Goal: Task Accomplishment & Management: Complete application form

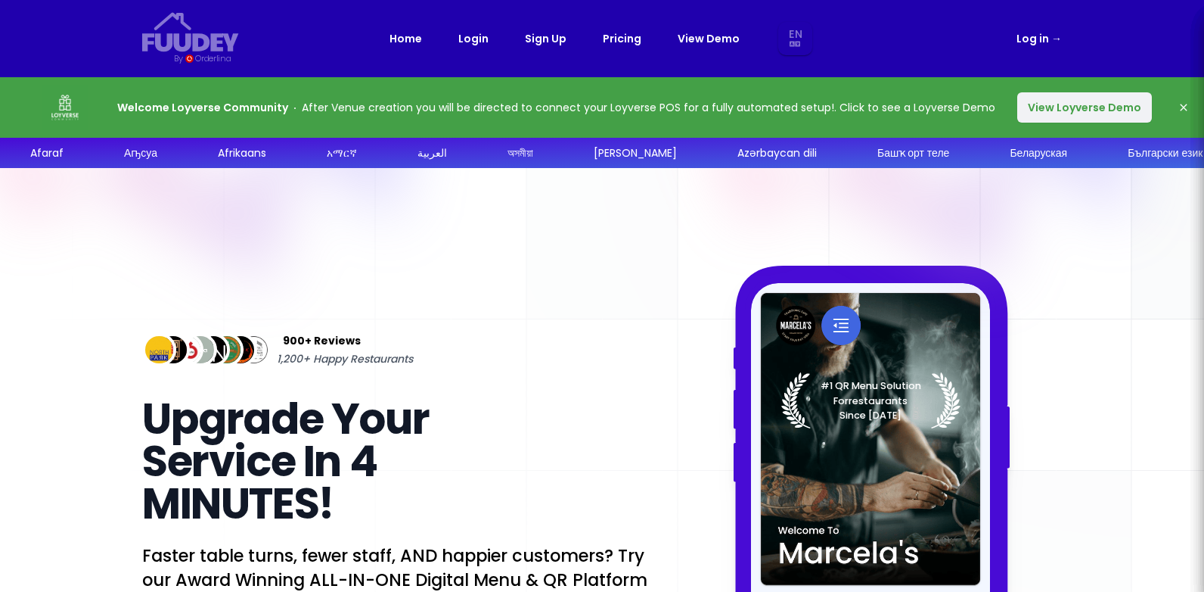
select select "en"
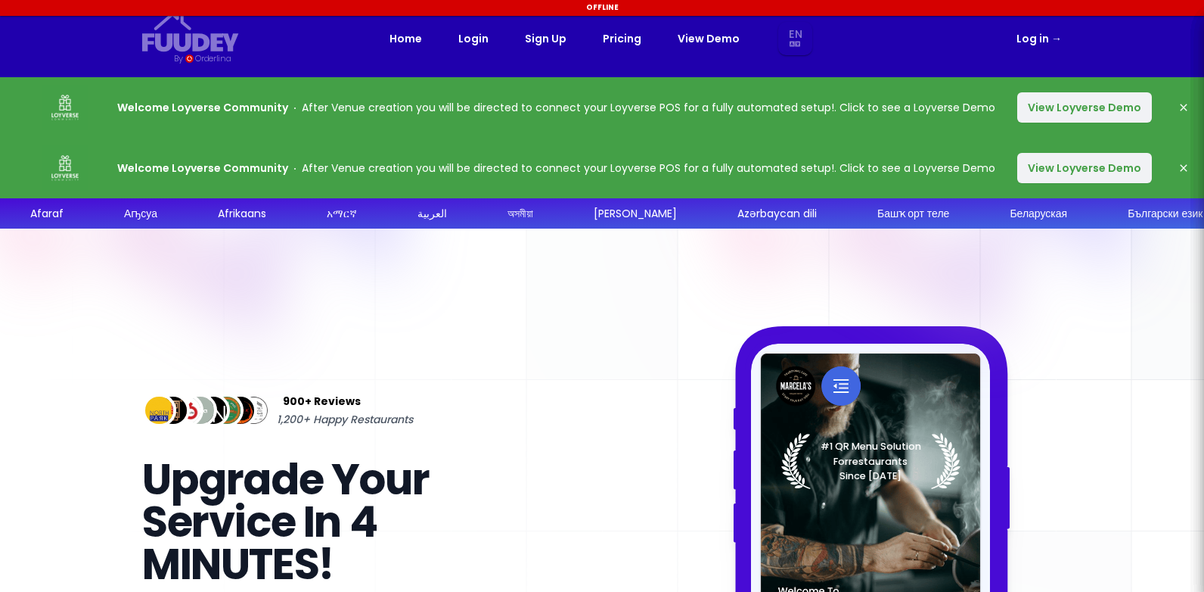
select select "en"
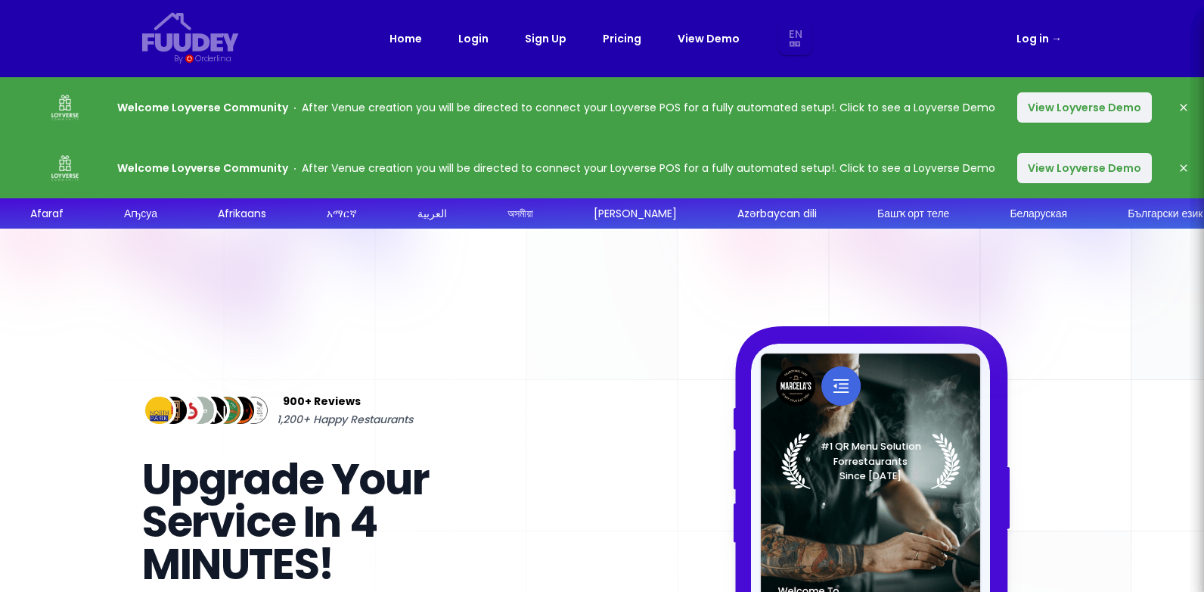
select select "en"
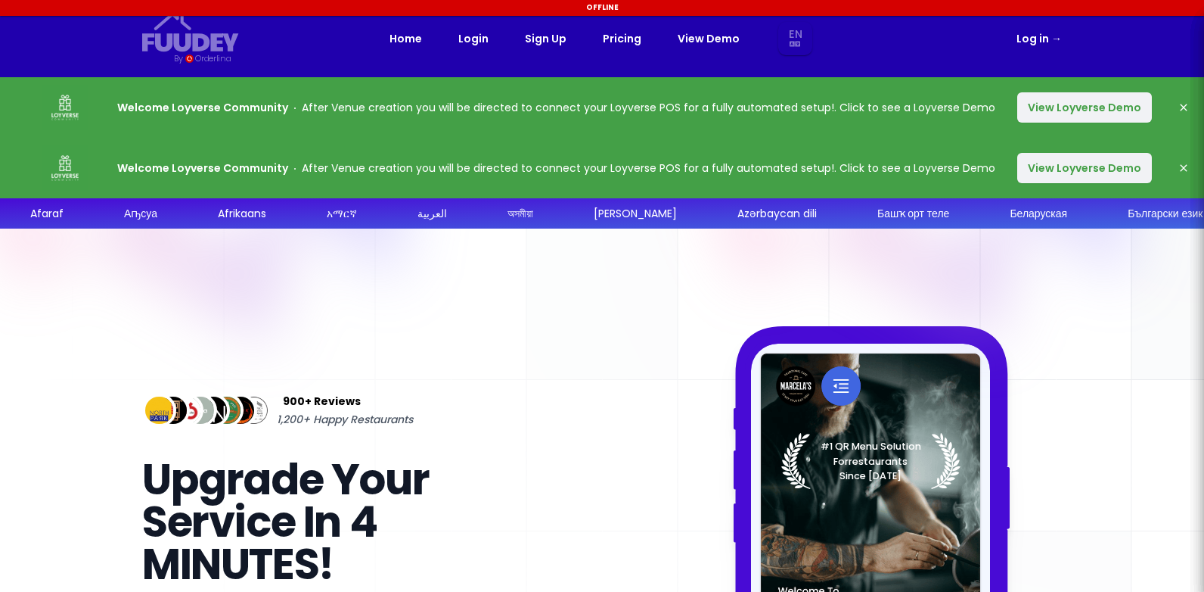
select select "en"
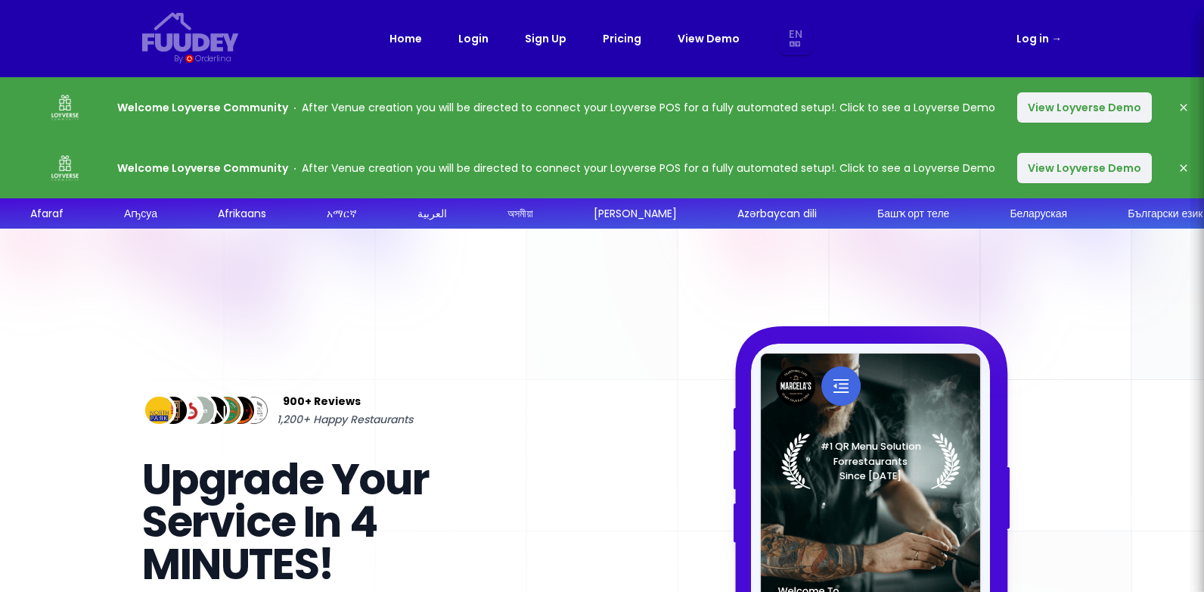
select select "en"
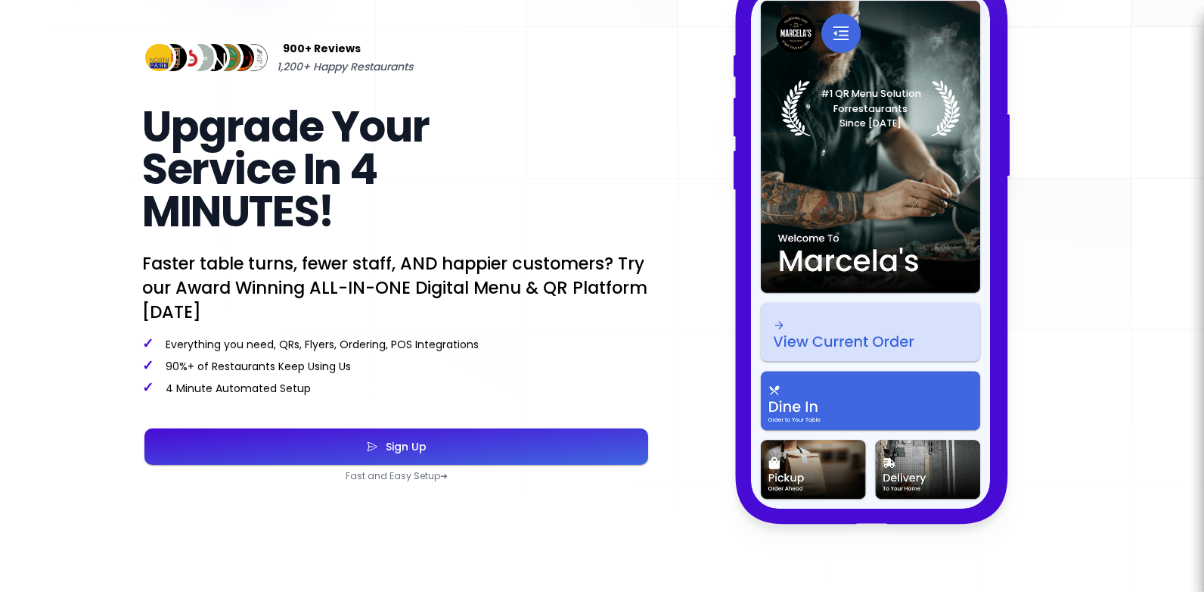
scroll to position [378, 0]
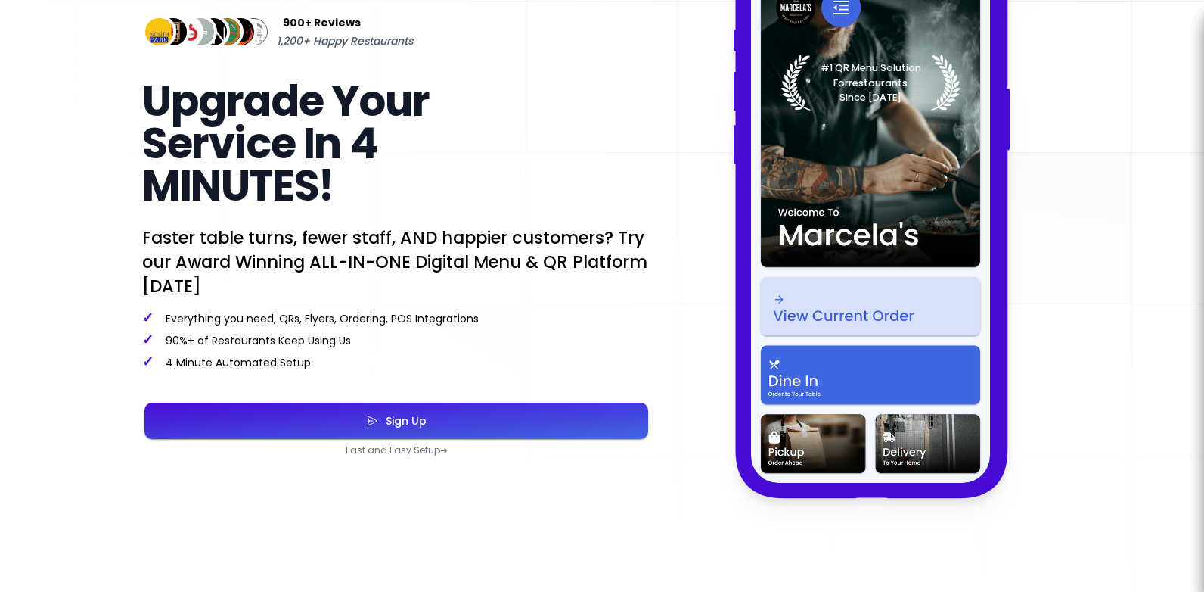
click at [423, 415] on div "Sign Up" at bounding box center [402, 420] width 48 height 11
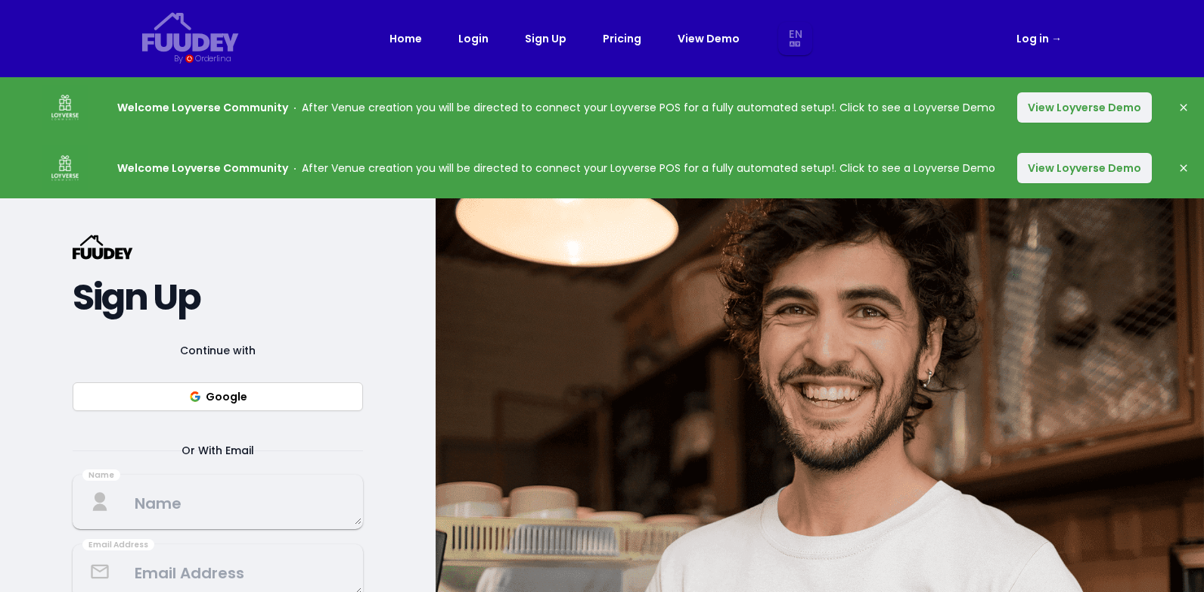
select select "en"
drag, startPoint x: 219, startPoint y: 393, endPoint x: 235, endPoint y: 395, distance: 16.0
click at [219, 394] on button "Google" at bounding box center [218, 396] width 290 height 29
select select "en"
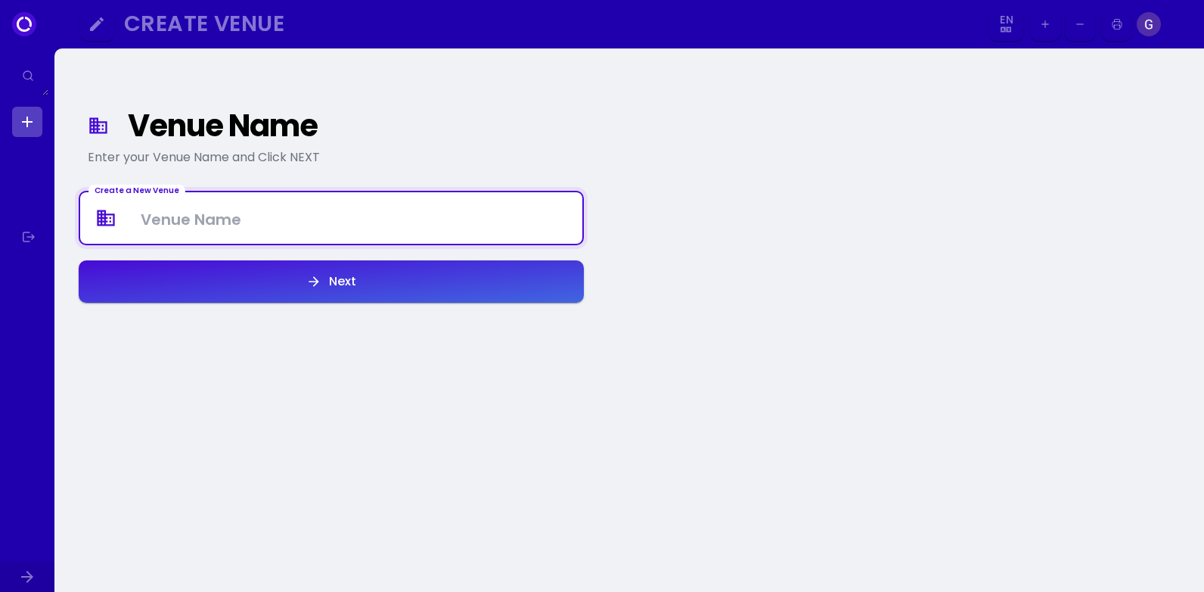
click at [184, 216] on Venue at bounding box center [331, 218] width 502 height 45
drag, startPoint x: 353, startPoint y: 221, endPoint x: 133, endPoint y: 214, distance: 220.2
click at [133, 214] on Venue "GRAND KUBI TURKISH RESTAURANT" at bounding box center [331, 218] width 502 height 40
type Venue "GRAND KUBI TURKISH RESTAURANT"
click at [344, 284] on div "Next" at bounding box center [338, 281] width 35 height 12
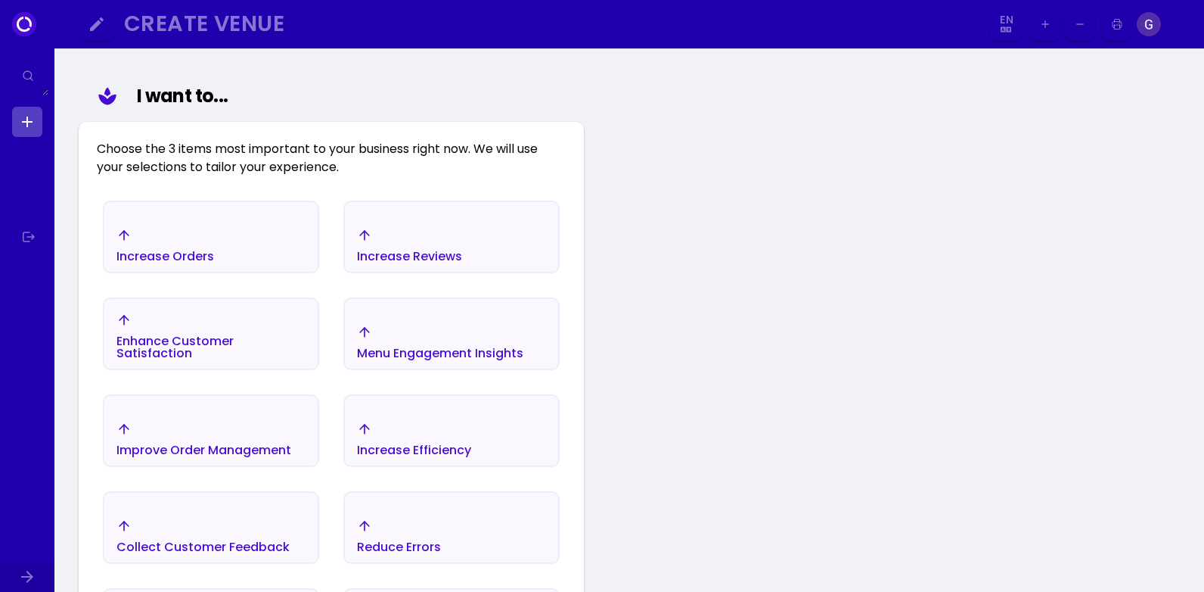
scroll to position [175, 0]
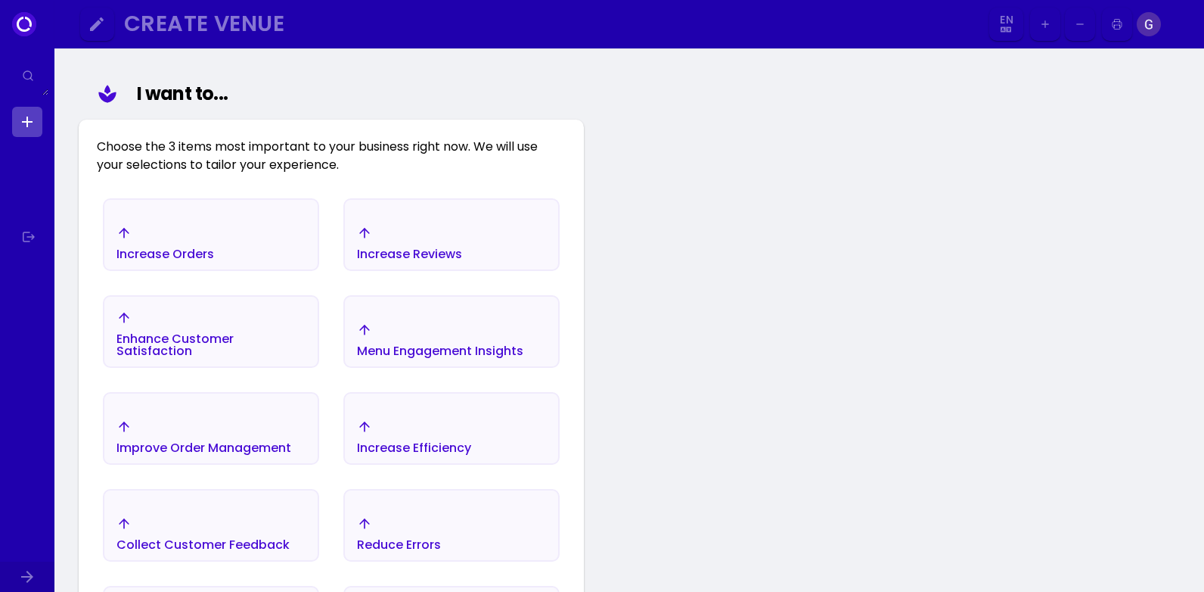
click at [214, 260] on div "Menu Engagement Insights" at bounding box center [165, 242] width 98 height 35
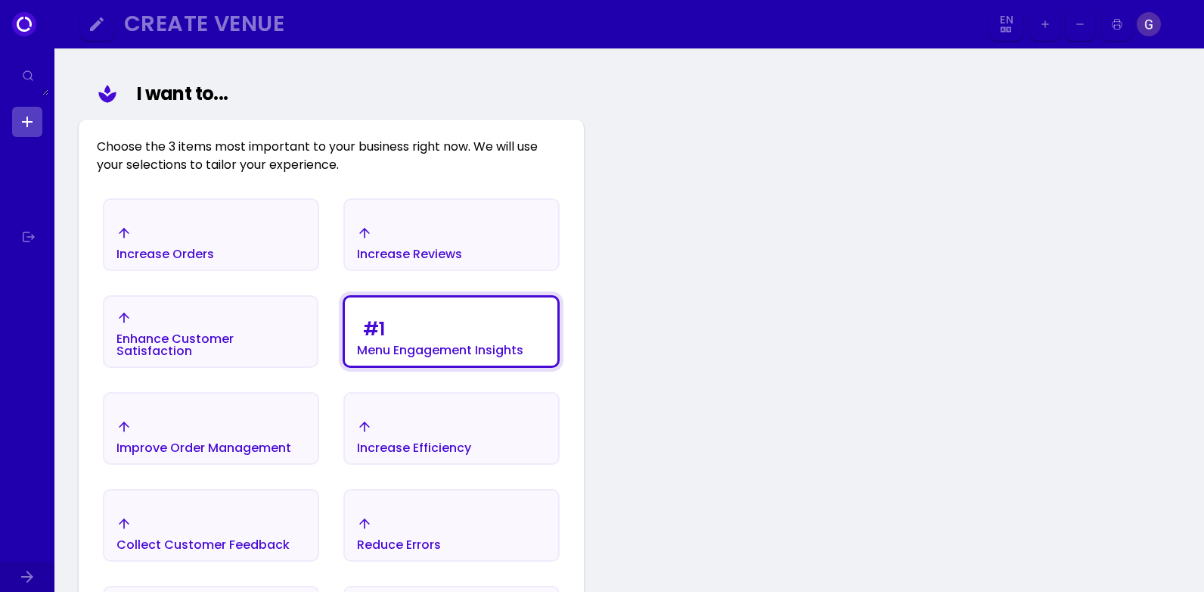
click at [197, 260] on div "Improve Order Management" at bounding box center [165, 254] width 98 height 12
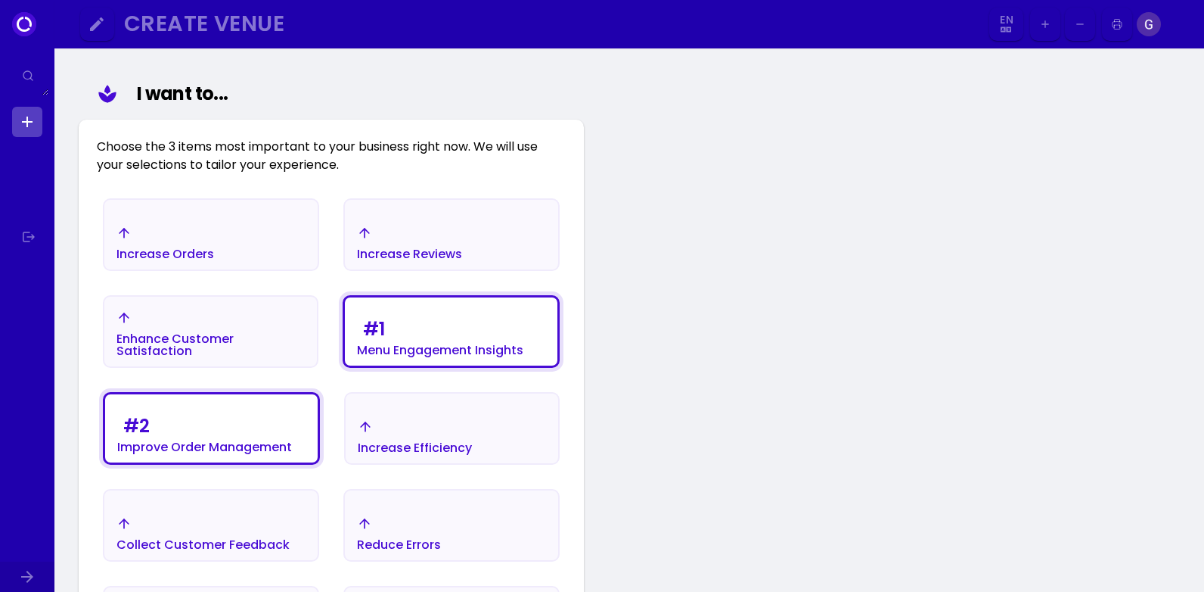
click at [198, 260] on div "Enhance Customer Satisfaction" at bounding box center [165, 254] width 98 height 12
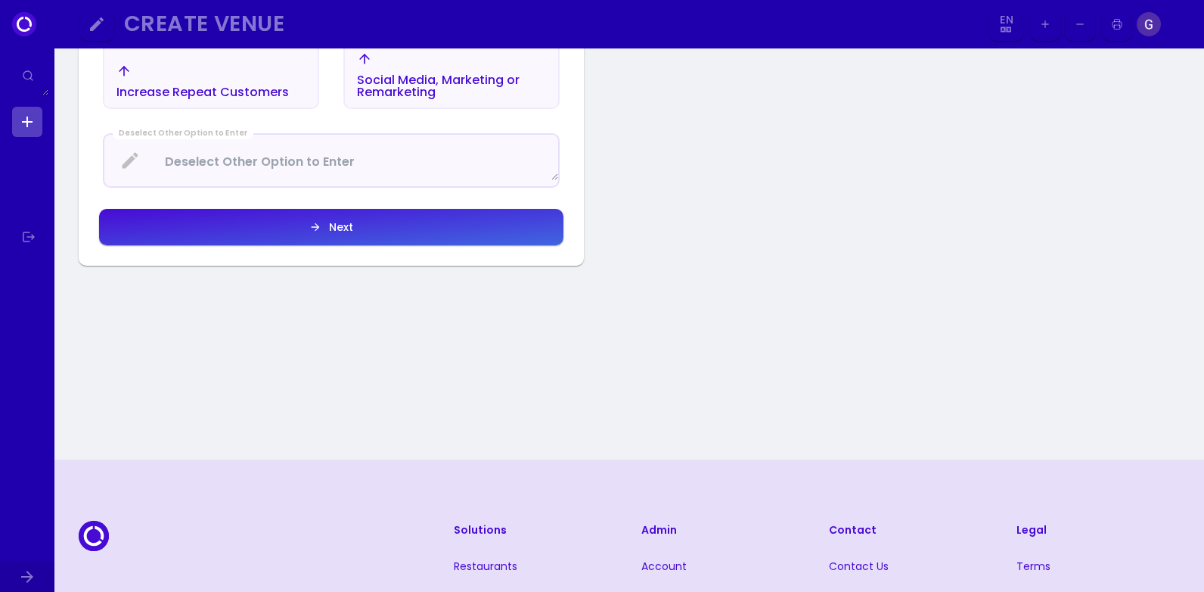
scroll to position [781, 0]
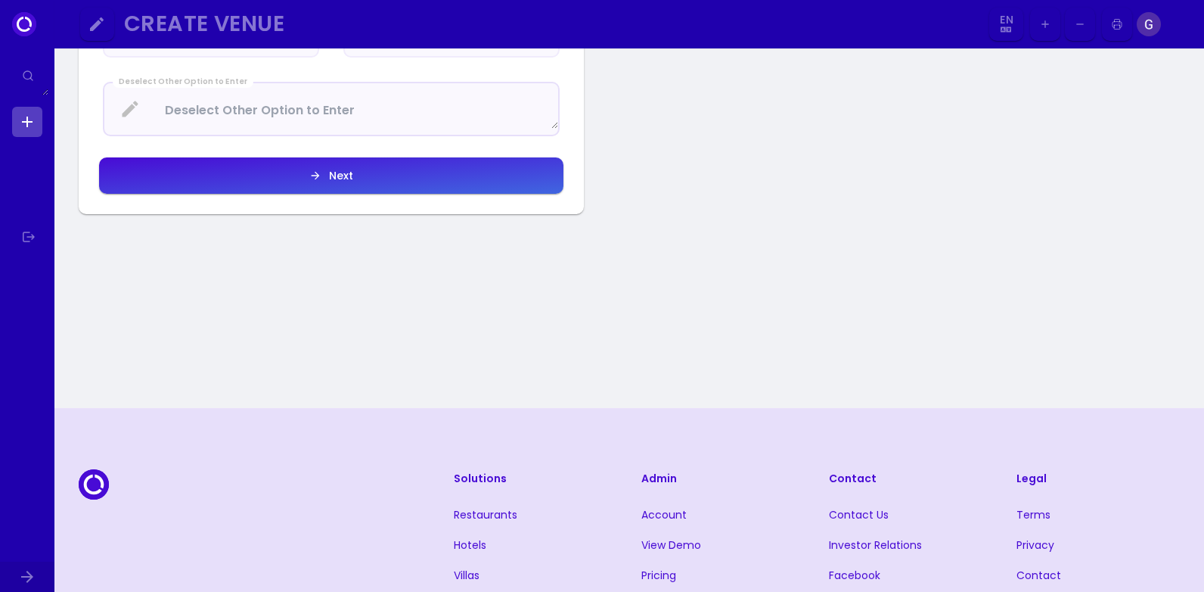
click at [345, 175] on div "Next" at bounding box center [337, 175] width 32 height 11
select select "en"
